Goal: Information Seeking & Learning: Learn about a topic

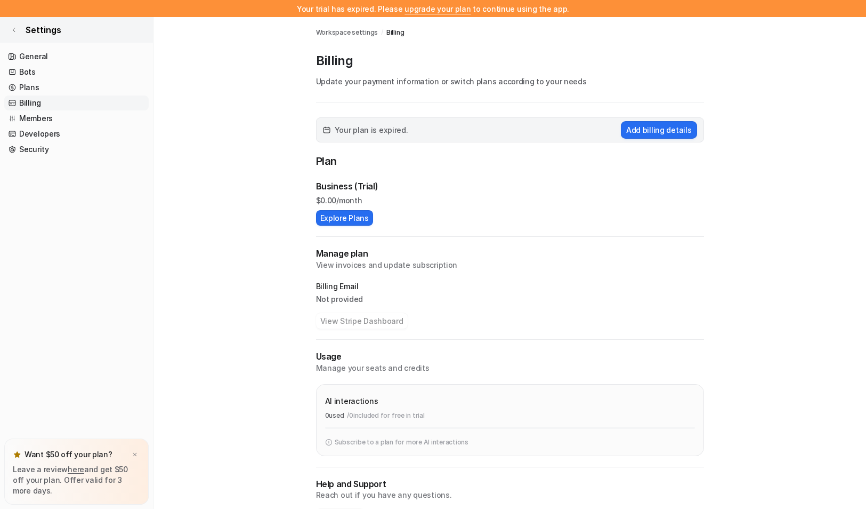
click at [21, 29] on link "Settings" at bounding box center [76, 30] width 153 height 26
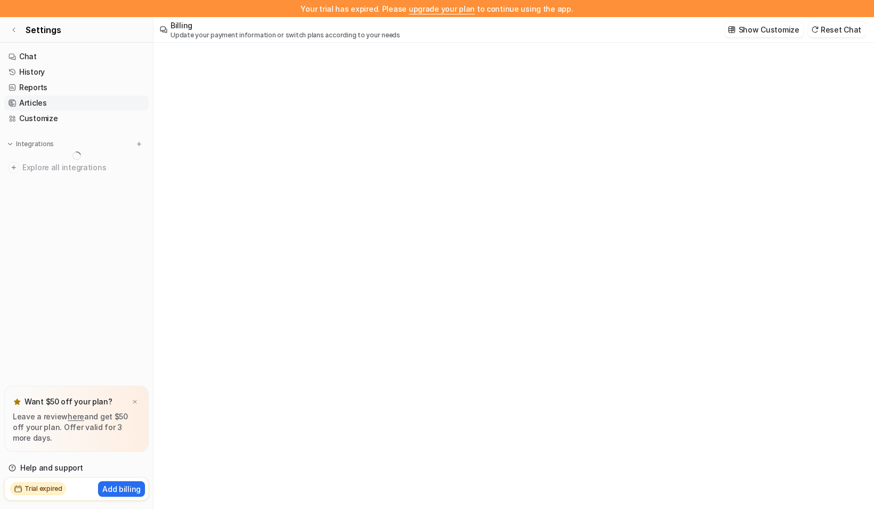
click at [44, 101] on link "Articles" at bounding box center [76, 102] width 144 height 15
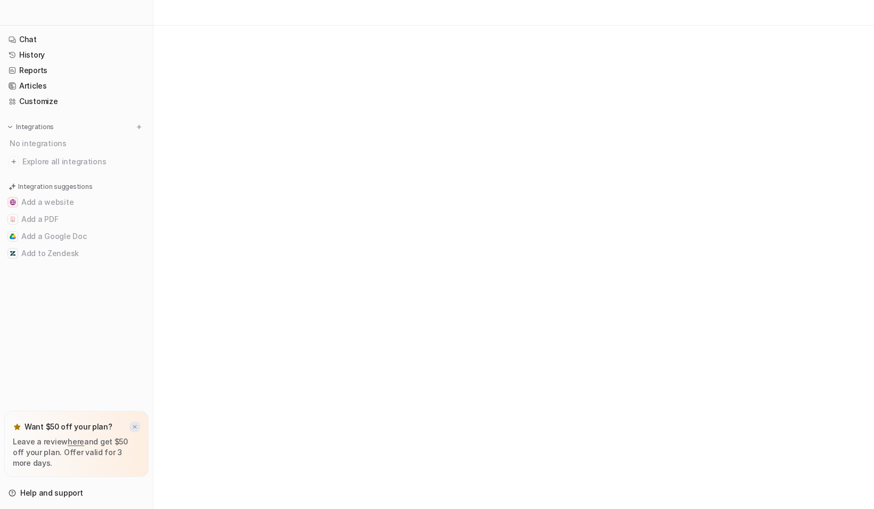
click at [134, 428] on img at bounding box center [135, 426] width 6 height 7
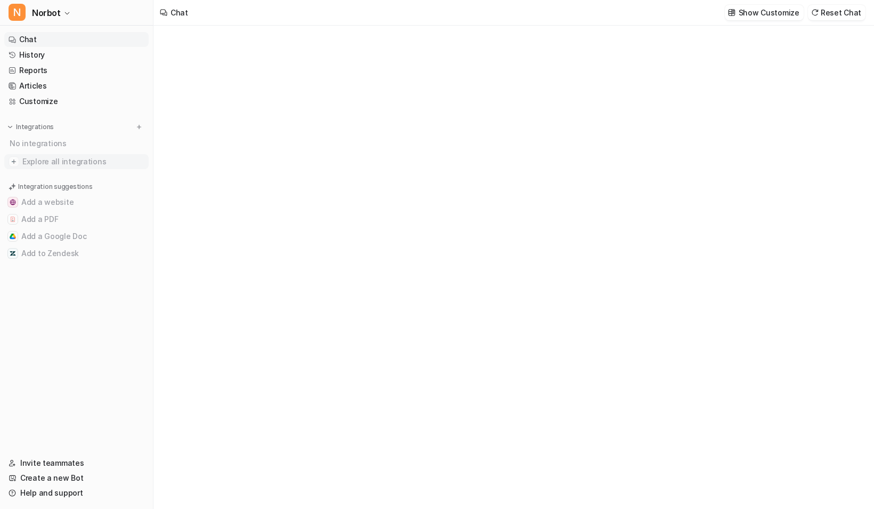
type textarea "**********"
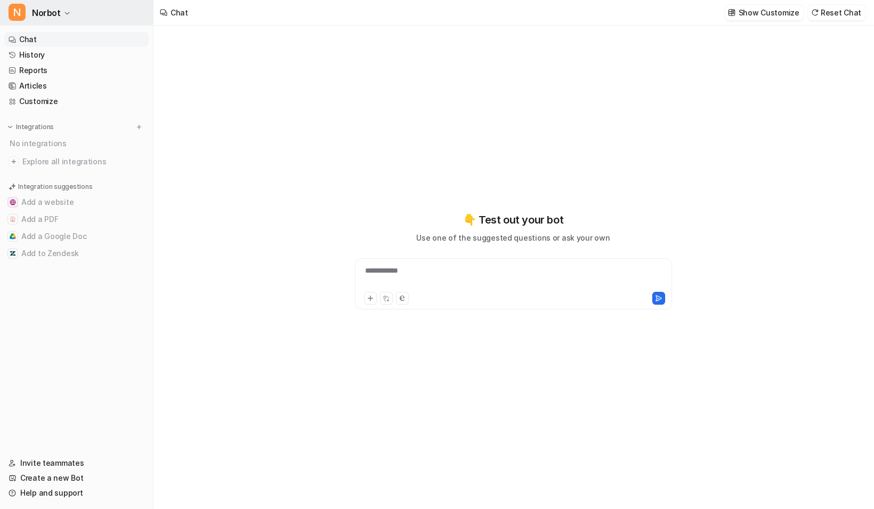
click at [58, 22] on button "N Norbot" at bounding box center [76, 13] width 153 height 26
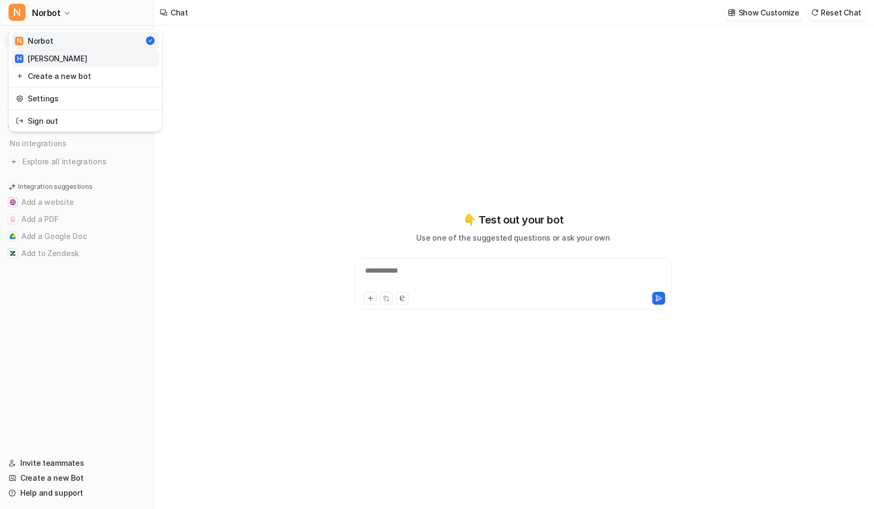
click at [59, 62] on link "H [PERSON_NAME]" at bounding box center [85, 59] width 147 height 18
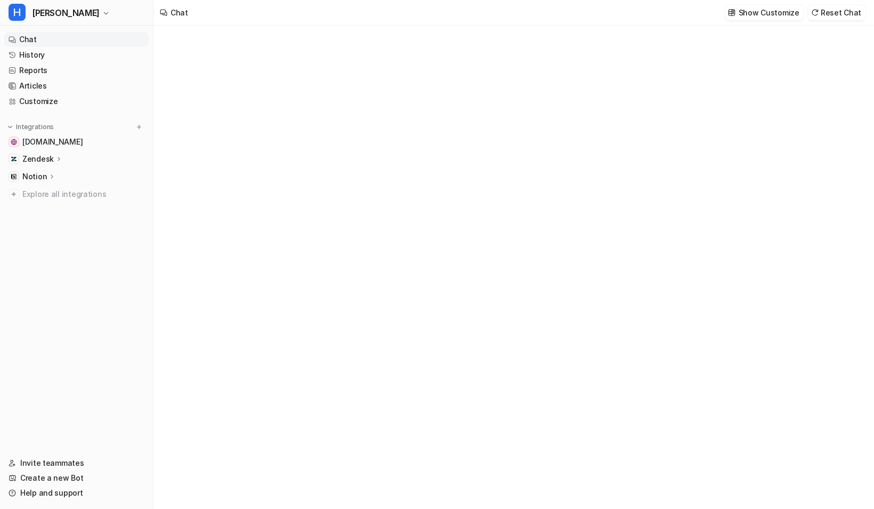
type textarea "**********"
click at [65, 163] on div "Zendesk" at bounding box center [76, 158] width 144 height 15
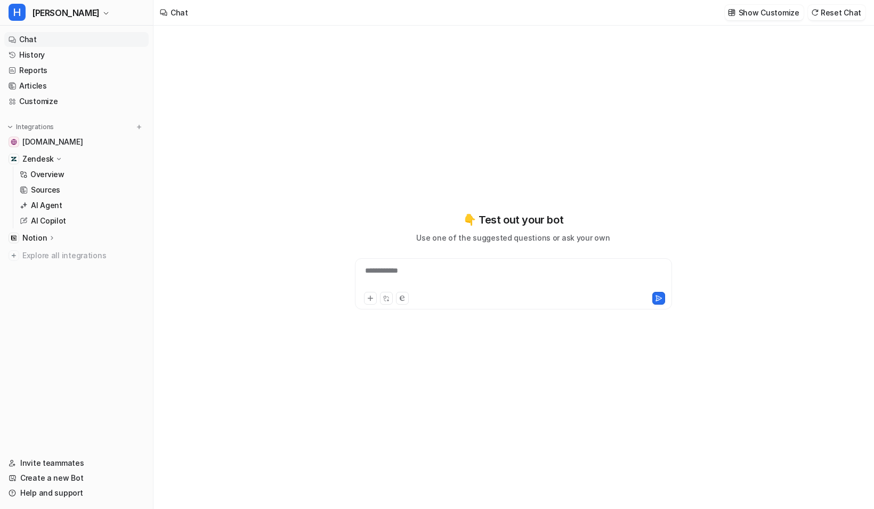
click at [47, 78] on ul "Chat History Reports Articles Customize" at bounding box center [76, 70] width 144 height 77
click at [41, 80] on link "Articles" at bounding box center [76, 85] width 144 height 15
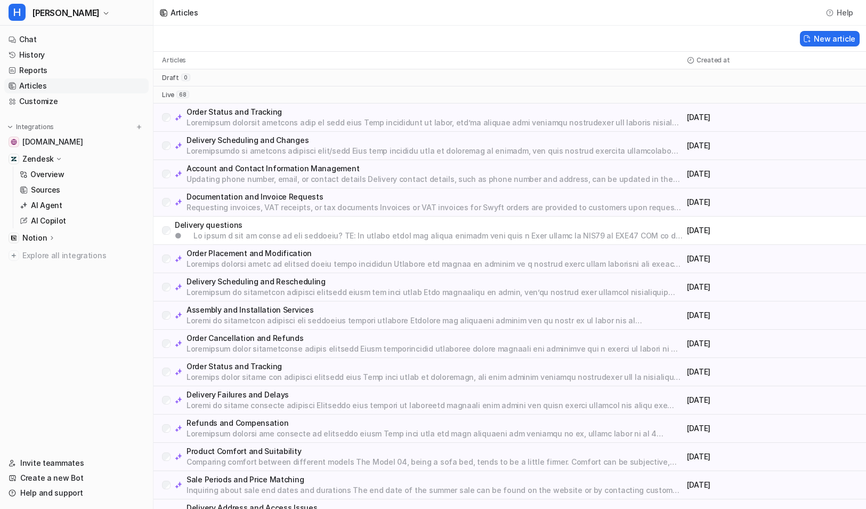
click at [242, 263] on p at bounding box center [435, 264] width 496 height 11
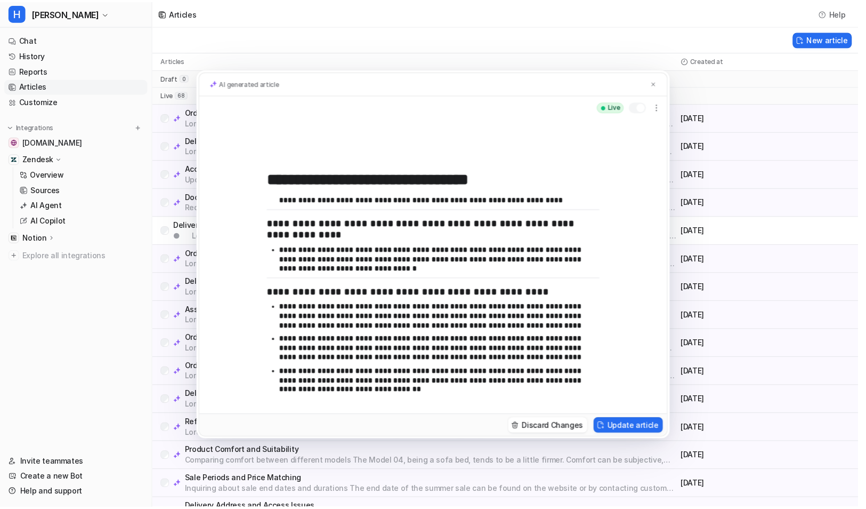
scroll to position [173, 0]
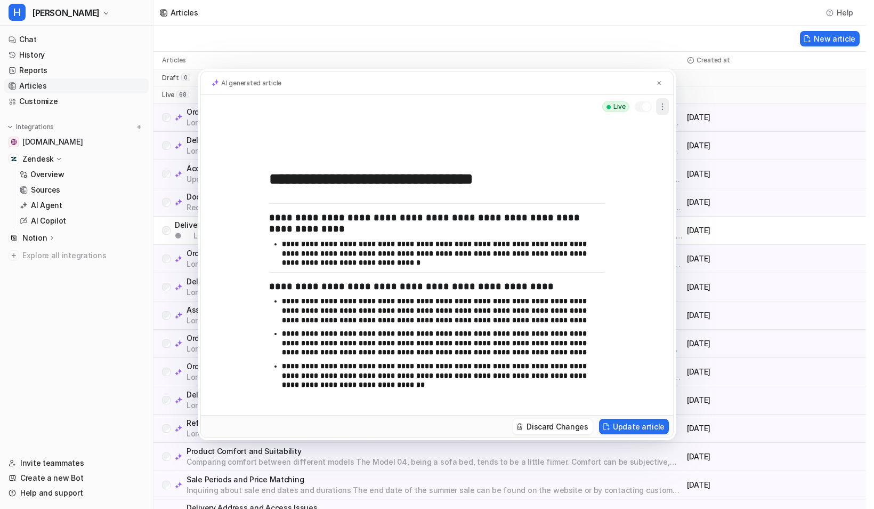
click at [663, 107] on icon "button" at bounding box center [662, 107] width 1 height 6
click at [402, 84] on div "AI generated article" at bounding box center [437, 83] width 472 height 24
click at [655, 79] on button at bounding box center [659, 82] width 11 height 11
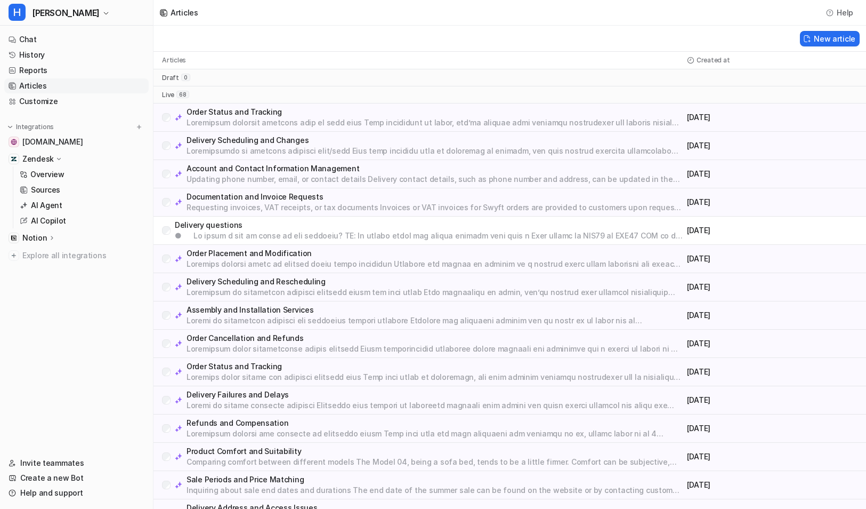
click at [267, 310] on p "Assembly and Installation Services" at bounding box center [435, 309] width 496 height 11
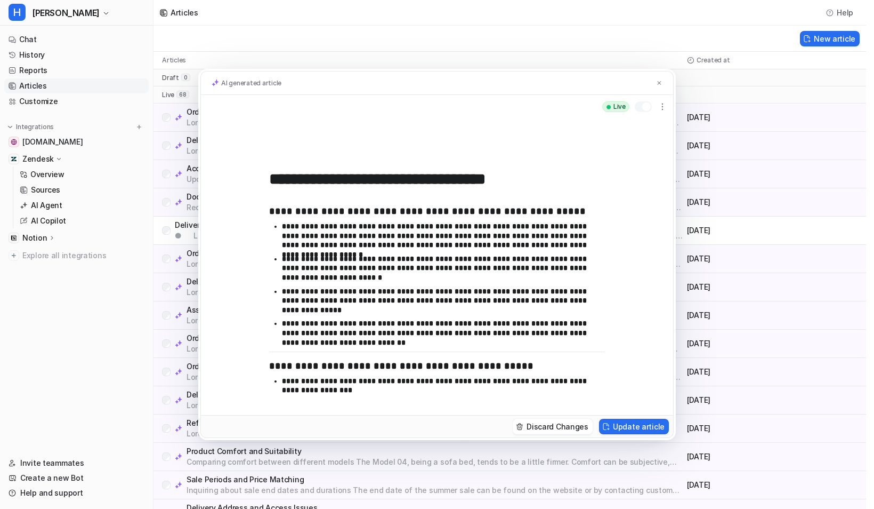
click at [115, 424] on div "**********" at bounding box center [437, 254] width 874 height 509
